Goal: Find specific page/section: Find specific page/section

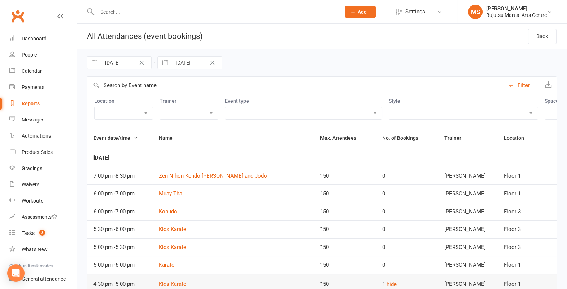
click at [161, 13] on input "text" at bounding box center [215, 12] width 241 height 10
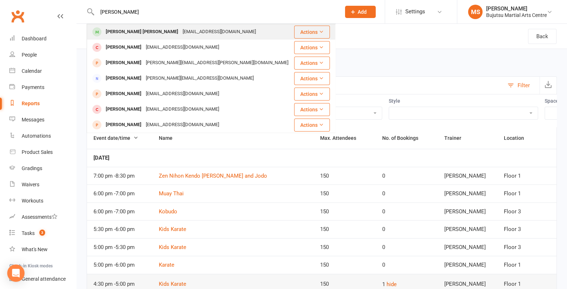
type input "[PERSON_NAME]"
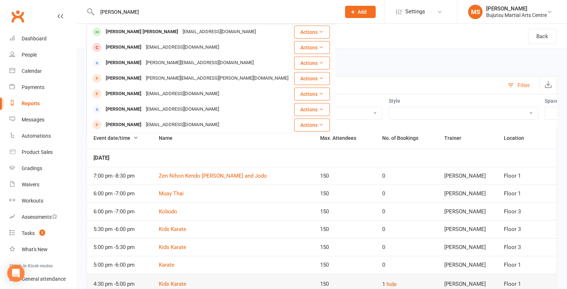
click at [180, 34] on div "[EMAIL_ADDRESS][DOMAIN_NAME]" at bounding box center [219, 32] width 78 height 10
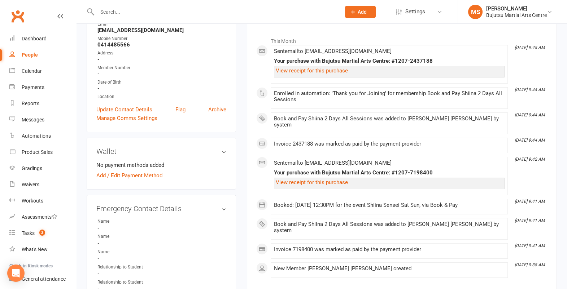
scroll to position [94, 0]
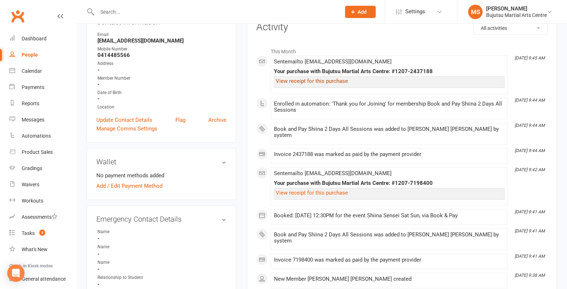
click at [305, 82] on link "View receipt for this purchase" at bounding box center [312, 81] width 72 height 6
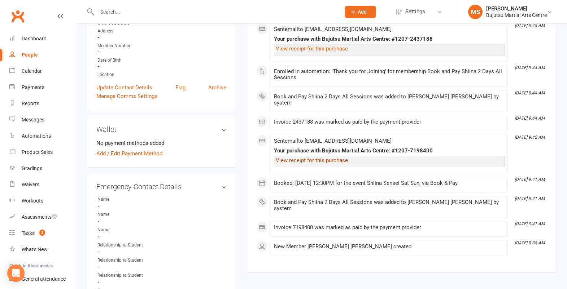
click at [339, 157] on link "View receipt for this purchase" at bounding box center [312, 160] width 72 height 6
click at [39, 40] on div "Dashboard" at bounding box center [34, 39] width 25 height 6
